Goal: Information Seeking & Learning: Stay updated

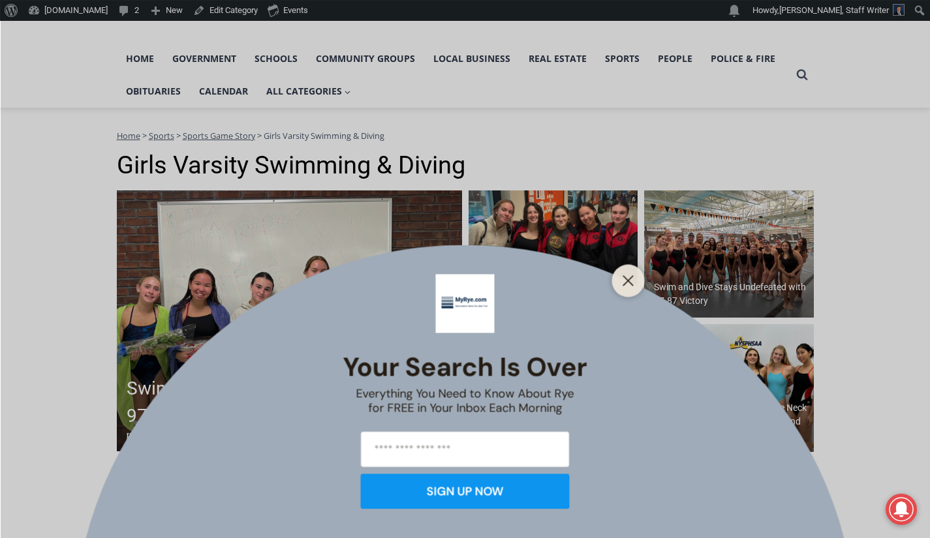
scroll to position [88, 0]
click at [627, 276] on icon "Close" at bounding box center [628, 281] width 12 height 12
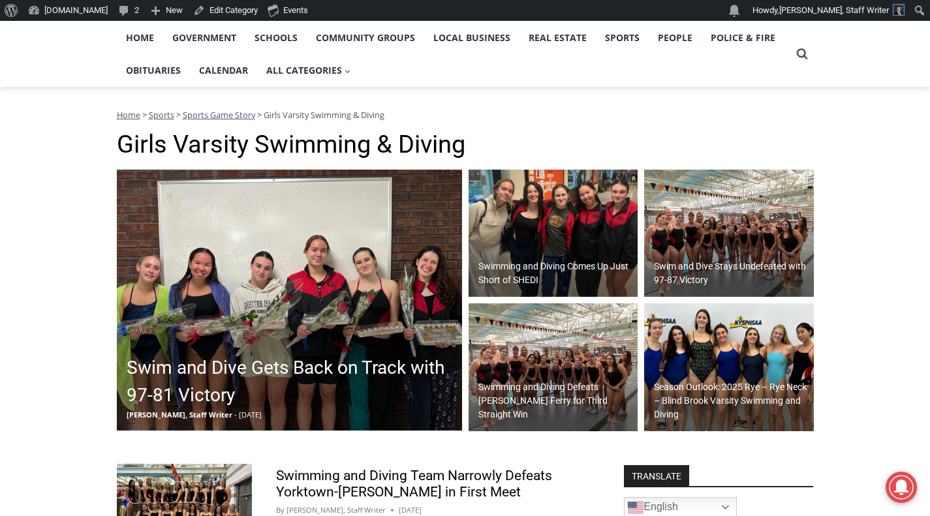
scroll to position [0, 0]
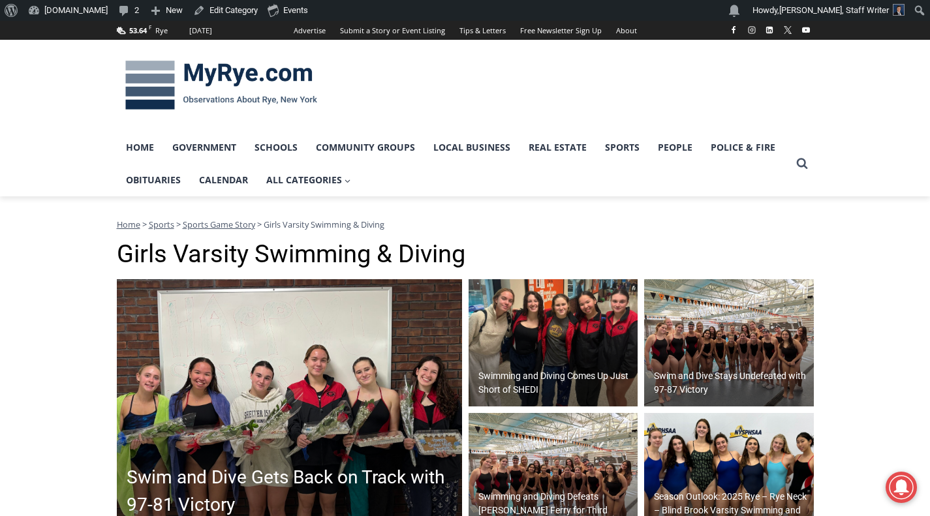
click at [194, 97] on img at bounding box center [221, 86] width 209 height 68
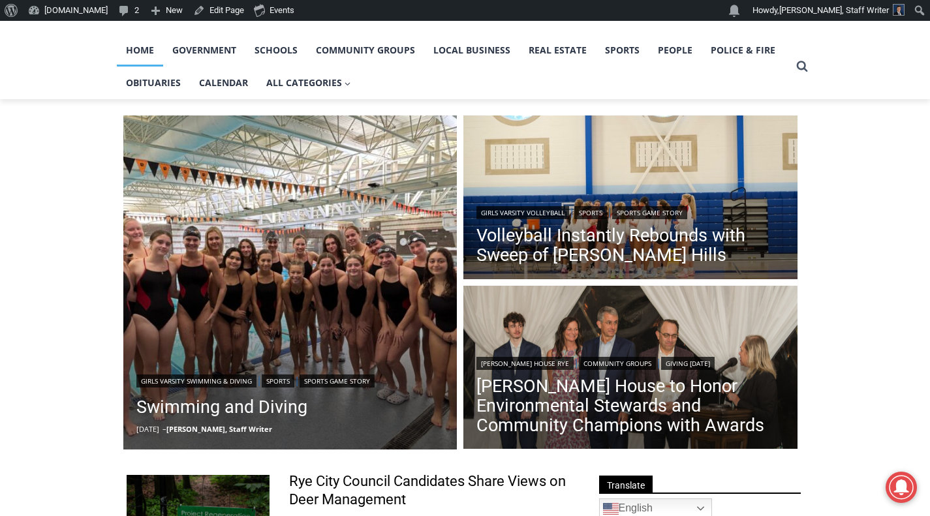
scroll to position [97, 0]
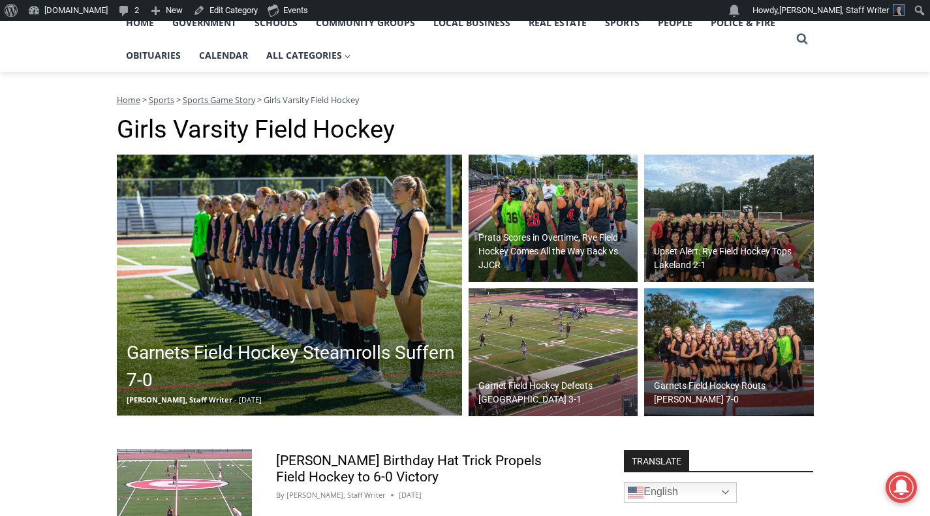
scroll to position [128, 0]
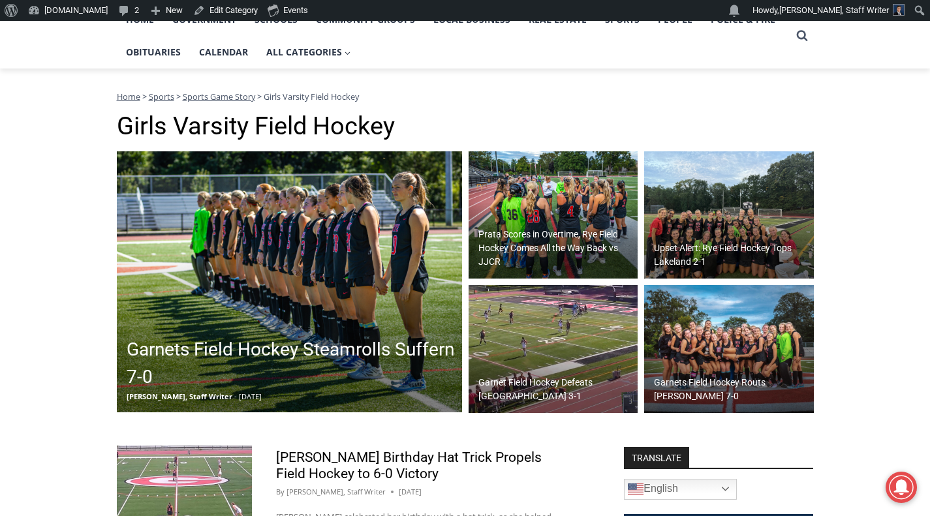
click at [584, 234] on h2 "Prata Scores in Overtime, Rye Field Hockey Comes All the Way Back vs JJCR" at bounding box center [556, 248] width 157 height 41
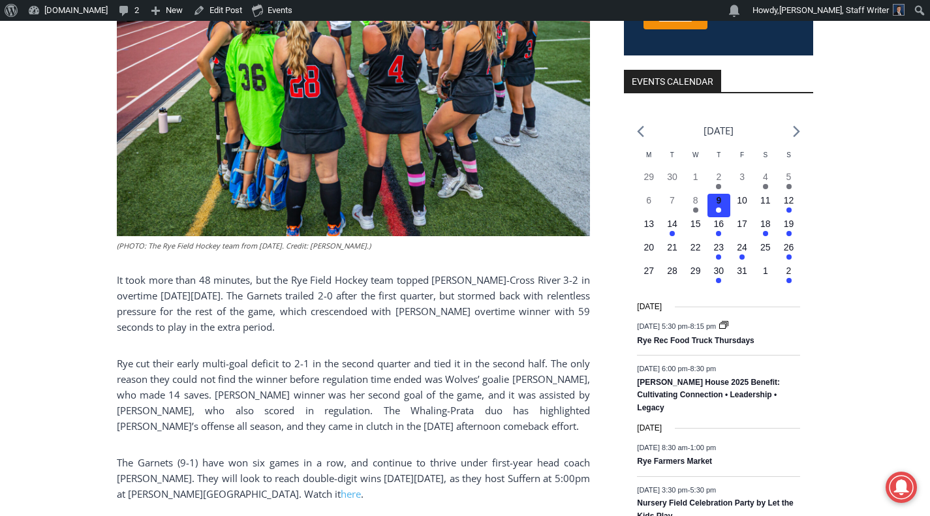
scroll to position [447, 0]
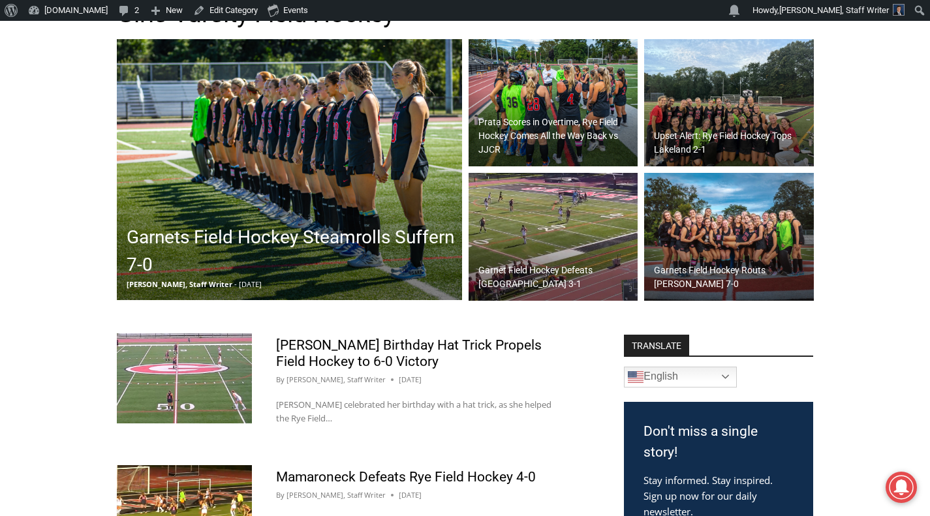
scroll to position [213, 0]
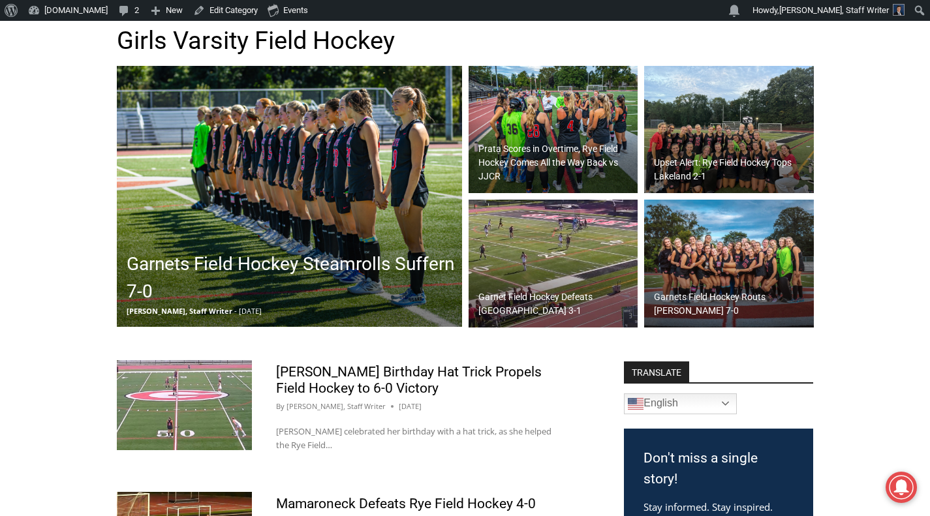
click at [142, 275] on h2 "Garnets Field Hockey Steamrolls Suffern 7-0" at bounding box center [293, 277] width 332 height 55
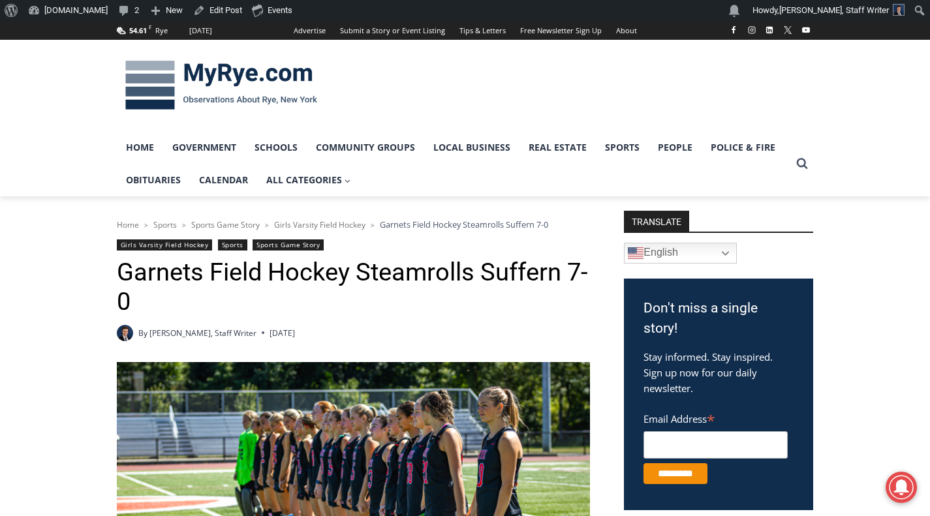
click at [177, 70] on img at bounding box center [221, 86] width 209 height 68
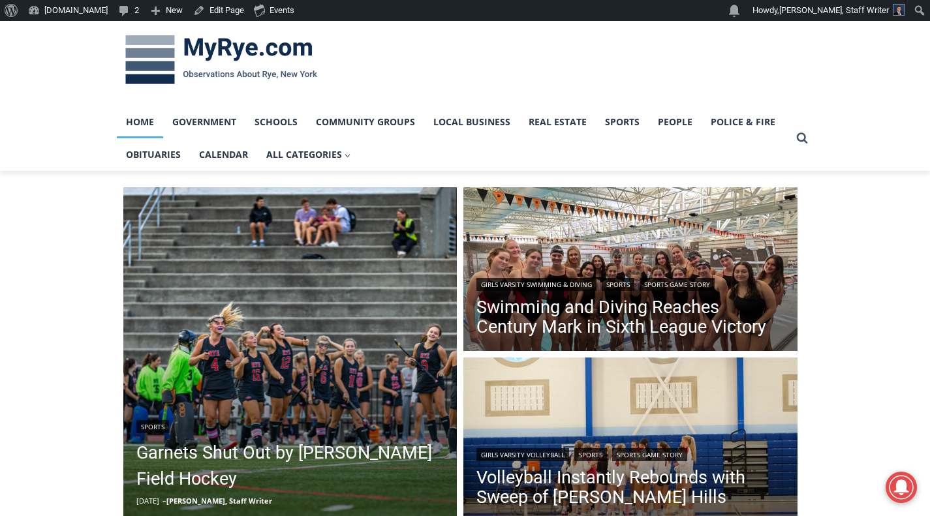
scroll to position [25, 0]
